Goal: Find specific page/section: Find specific page/section

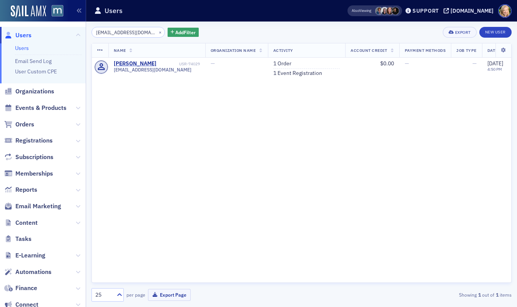
type input "[EMAIL_ADDRESS][DOMAIN_NAME]"
click at [157, 30] on button "×" at bounding box center [160, 31] width 7 height 7
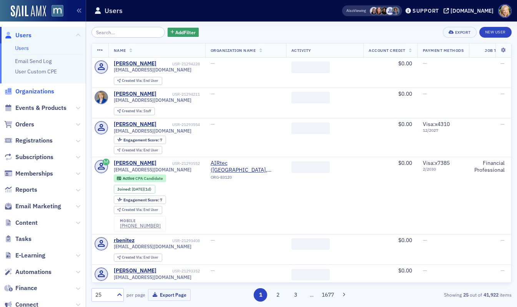
click at [43, 93] on span "Organizations" at bounding box center [34, 91] width 39 height 8
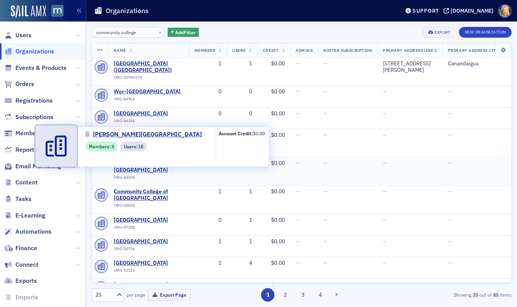
type input "community college"
click at [162, 168] on span "[PERSON_NAME][GEOGRAPHIC_DATA]" at bounding box center [149, 166] width 70 height 13
select select "US"
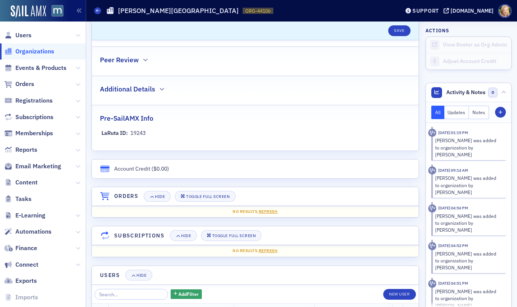
scroll to position [599, 0]
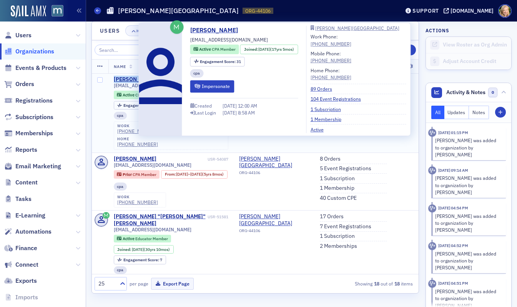
drag, startPoint x: 150, startPoint y: 80, endPoint x: 113, endPoint y: 79, distance: 36.5
click at [113, 79] on td "[PERSON_NAME] USR-53054 [EMAIL_ADDRESS][DOMAIN_NAME] Active CPA Member Joined :…" at bounding box center [171, 112] width 126 height 79
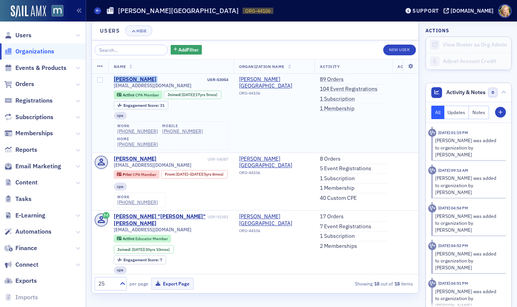
copy div "[PERSON_NAME]"
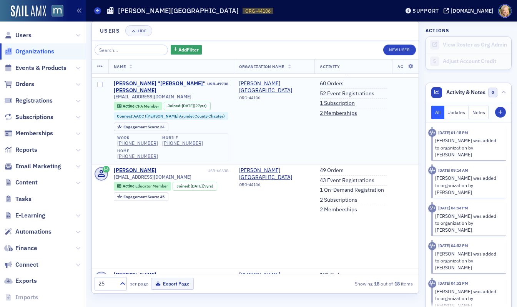
scroll to position [482, 0]
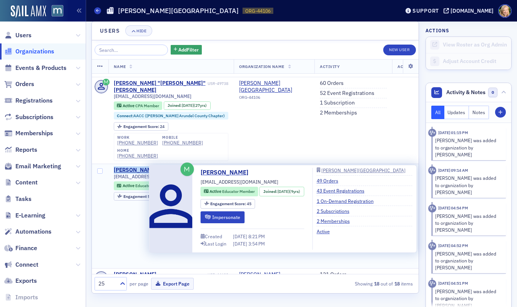
drag, startPoint x: 155, startPoint y: 209, endPoint x: 114, endPoint y: 208, distance: 40.8
click at [114, 174] on div "[PERSON_NAME] USR-66638" at bounding box center [171, 170] width 115 height 7
copy div "[PERSON_NAME]"
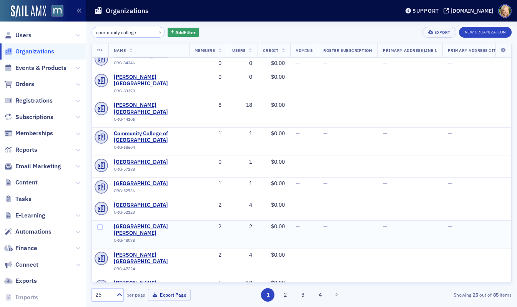
scroll to position [56, 0]
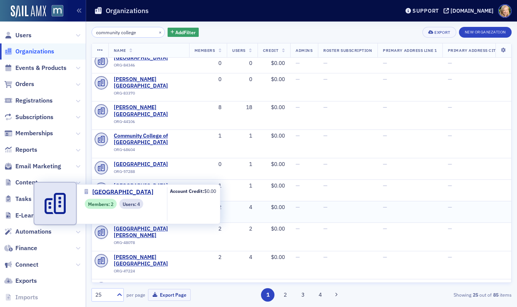
click at [157, 211] on span "[GEOGRAPHIC_DATA]" at bounding box center [149, 207] width 70 height 7
select select "US"
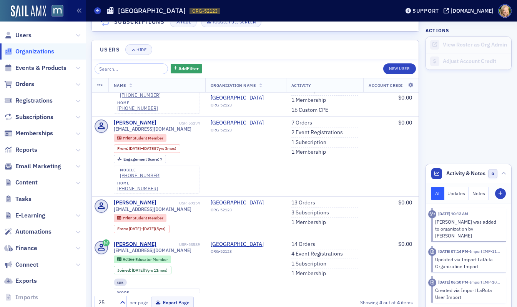
scroll to position [583, 0]
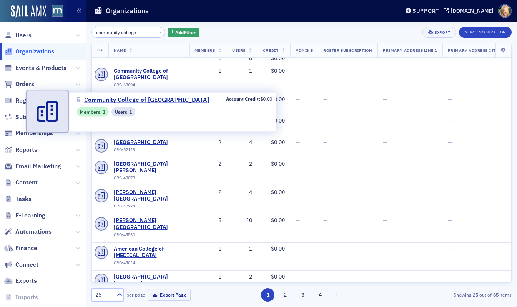
scroll to position [122, 0]
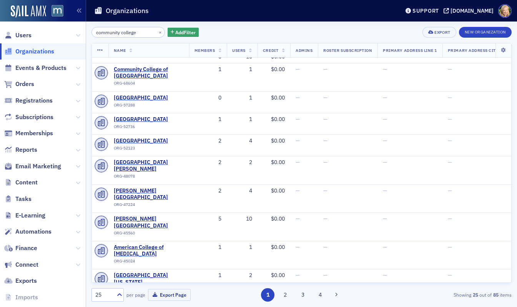
click at [138, 28] on input "community college" at bounding box center [128, 32] width 73 height 11
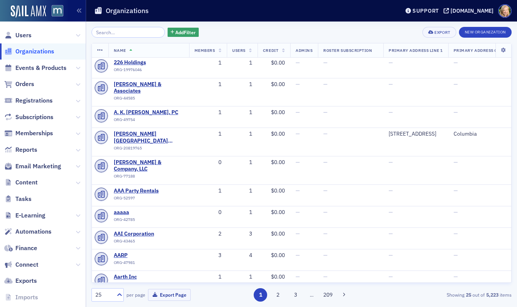
type input "b"
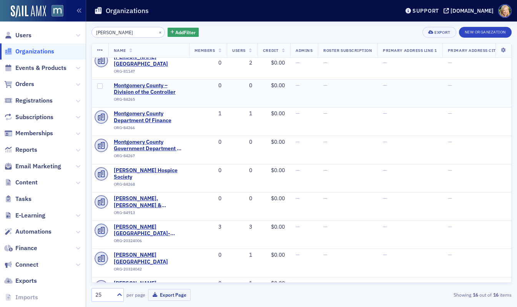
scroll to position [194, 0]
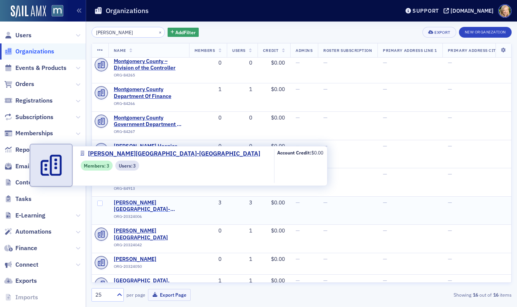
type input "[PERSON_NAME]"
click at [165, 200] on span "[PERSON_NAME][GEOGRAPHIC_DATA]-[GEOGRAPHIC_DATA]" at bounding box center [149, 206] width 70 height 13
select select "US"
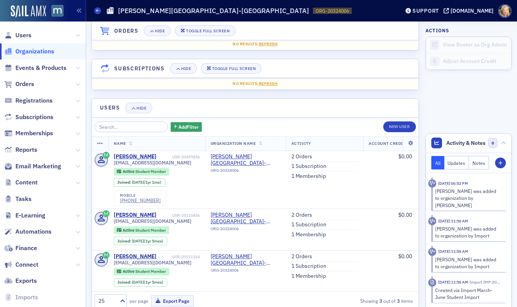
scroll to position [503, 0]
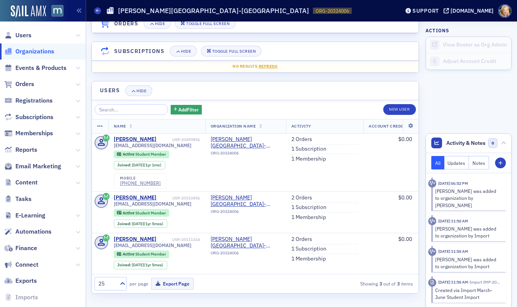
click at [101, 10] on div "Organizations [PERSON_NAME][GEOGRAPHIC_DATA]-[GEOGRAPHIC_DATA] ORG-20324006 203…" at bounding box center [241, 10] width 294 height 15
click at [99, 11] on icon at bounding box center [97, 10] width 3 height 3
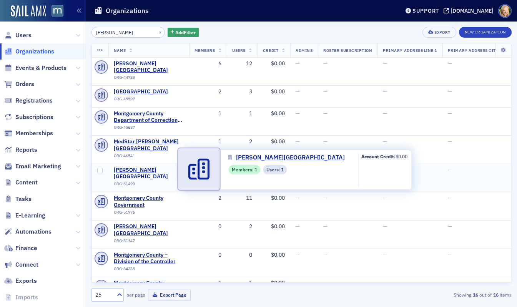
click at [161, 170] on span "[PERSON_NAME][GEOGRAPHIC_DATA]" at bounding box center [149, 173] width 70 height 13
select select "US"
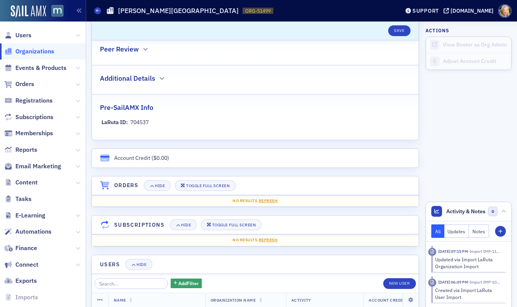
scroll to position [479, 0]
